Goal: Information Seeking & Learning: Check status

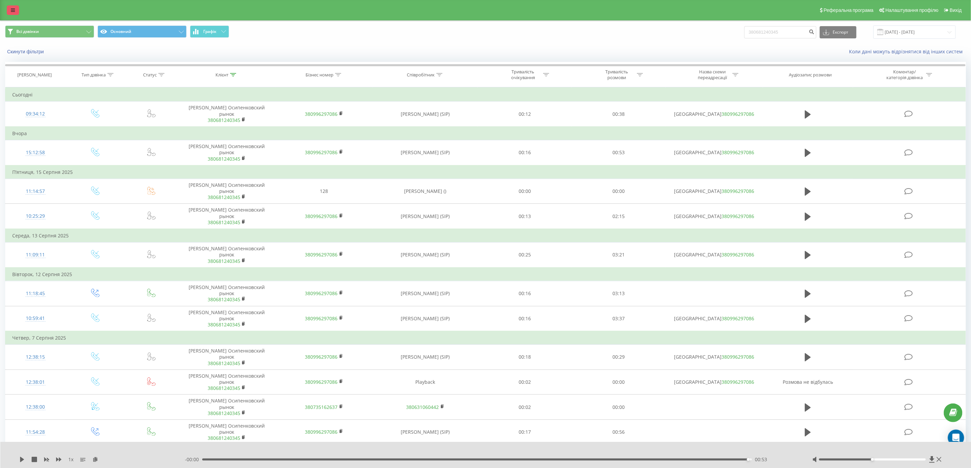
click at [13, 10] on icon at bounding box center [13, 10] width 4 height 5
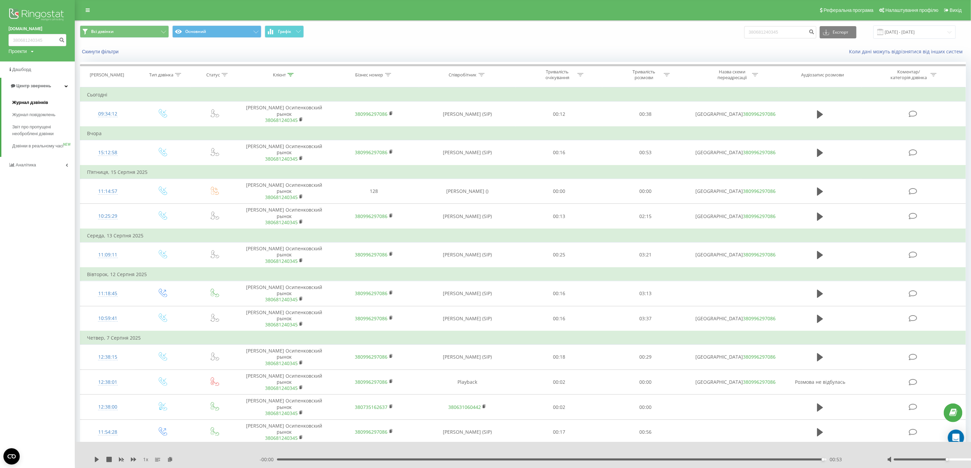
click at [36, 105] on span "Журнал дзвінків" at bounding box center [30, 102] width 36 height 7
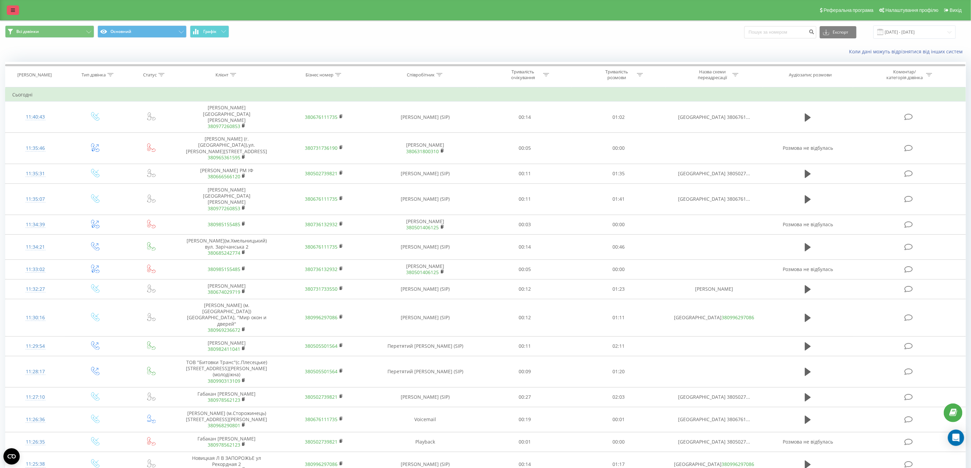
click at [7, 7] on link at bounding box center [13, 10] width 12 height 10
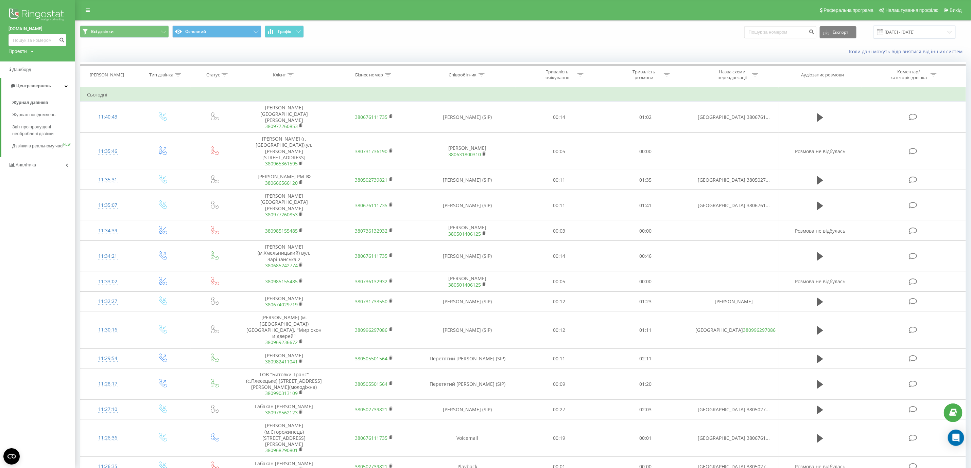
click at [18, 46] on div "vseprodveri.com Проекти vseprodveri.com" at bounding box center [37, 31] width 75 height 62
click at [19, 44] on input at bounding box center [37, 40] width 58 height 12
paste input "+380979427504"
drag, startPoint x: 20, startPoint y: 35, endPoint x: 8, endPoint y: 37, distance: 12.4
click at [8, 37] on input "+380979427504" at bounding box center [37, 40] width 58 height 12
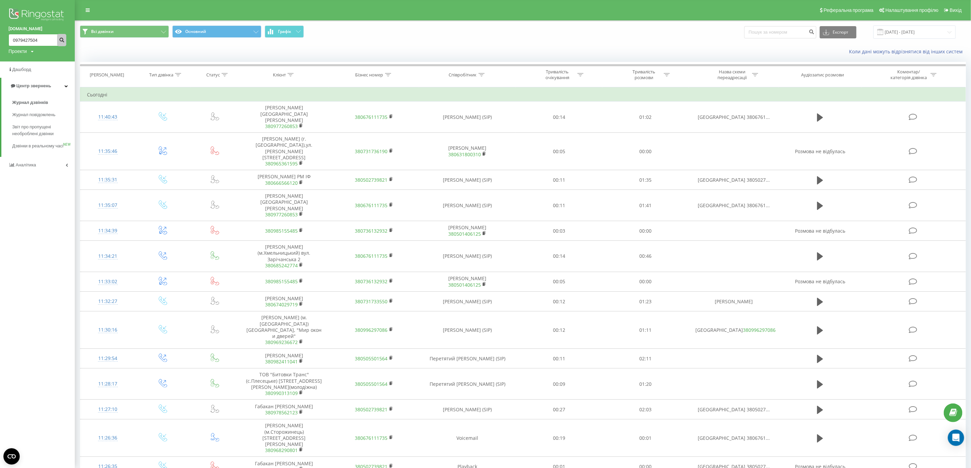
type input "0979427504"
click at [58, 41] on button "submit" at bounding box center [61, 40] width 9 height 12
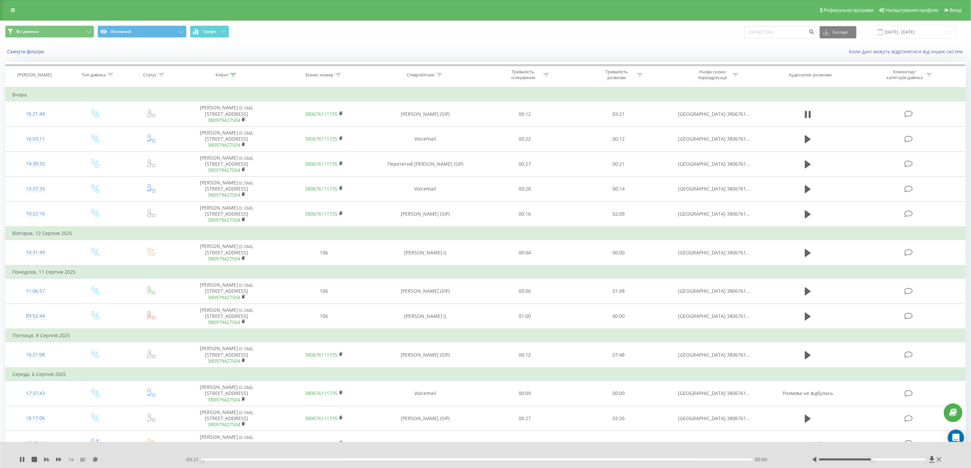
click at [811, 165] on button at bounding box center [808, 164] width 10 height 10
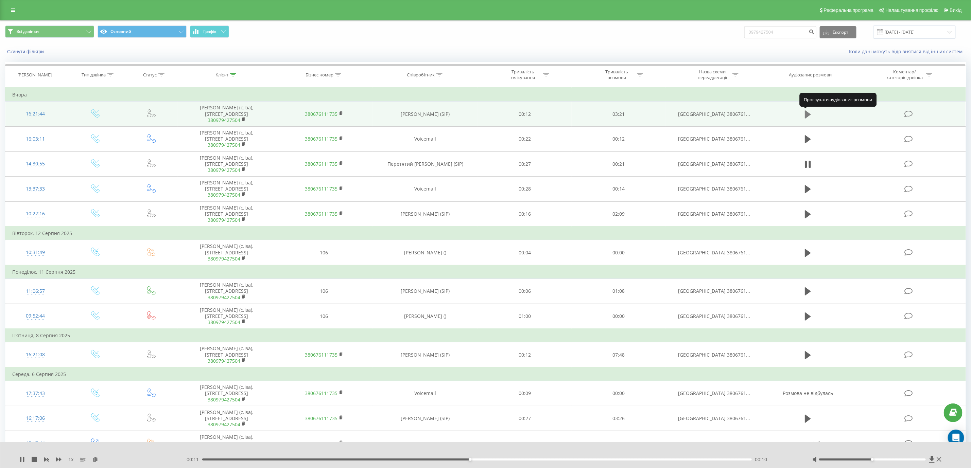
click at [807, 116] on icon at bounding box center [808, 114] width 6 height 8
click at [807, 112] on icon at bounding box center [806, 114] width 2 height 7
click at [19, 460] on icon at bounding box center [21, 459] width 5 height 5
